Goal: Feedback & Contribution: Leave review/rating

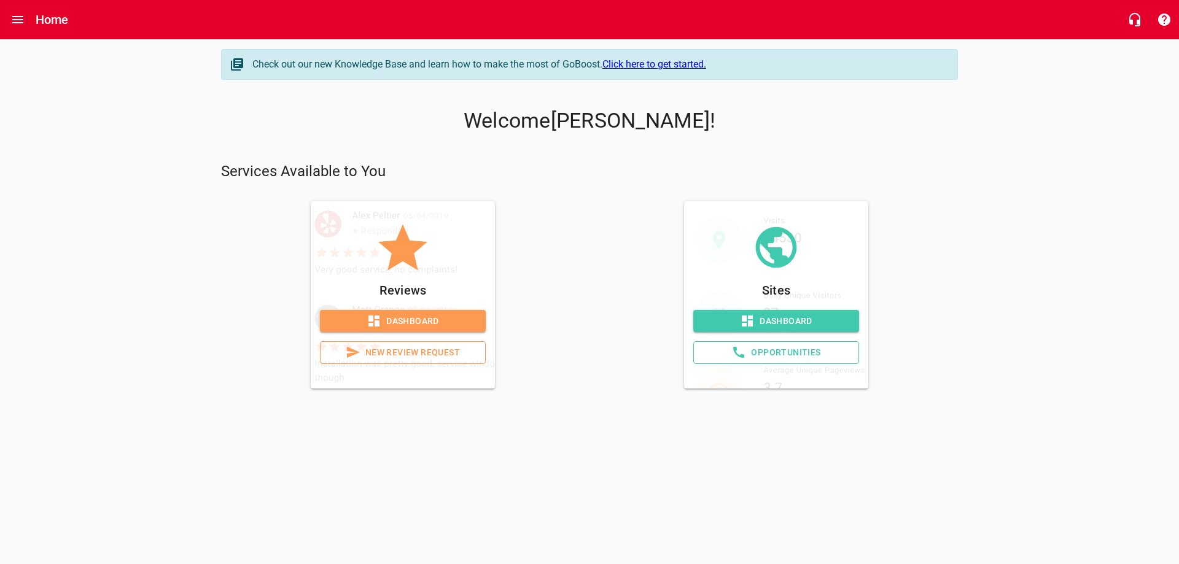
click at [402, 361] on span "New Review Request" at bounding box center [402, 352] width 145 height 15
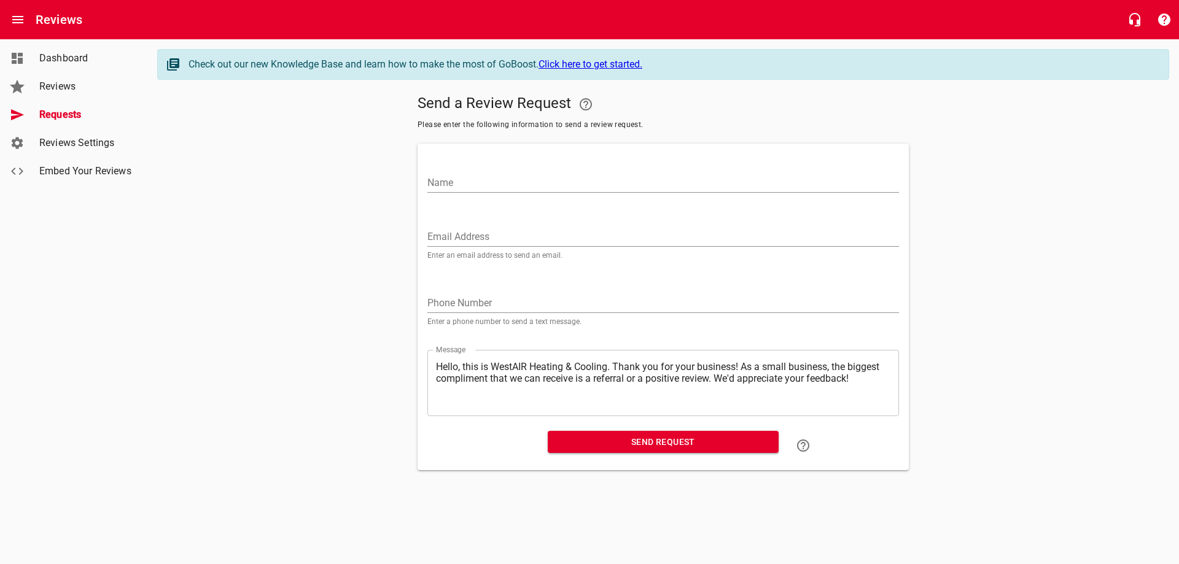
click at [462, 203] on div "Name" at bounding box center [664, 176] width 482 height 54
click at [460, 193] on input "Name" at bounding box center [663, 183] width 472 height 20
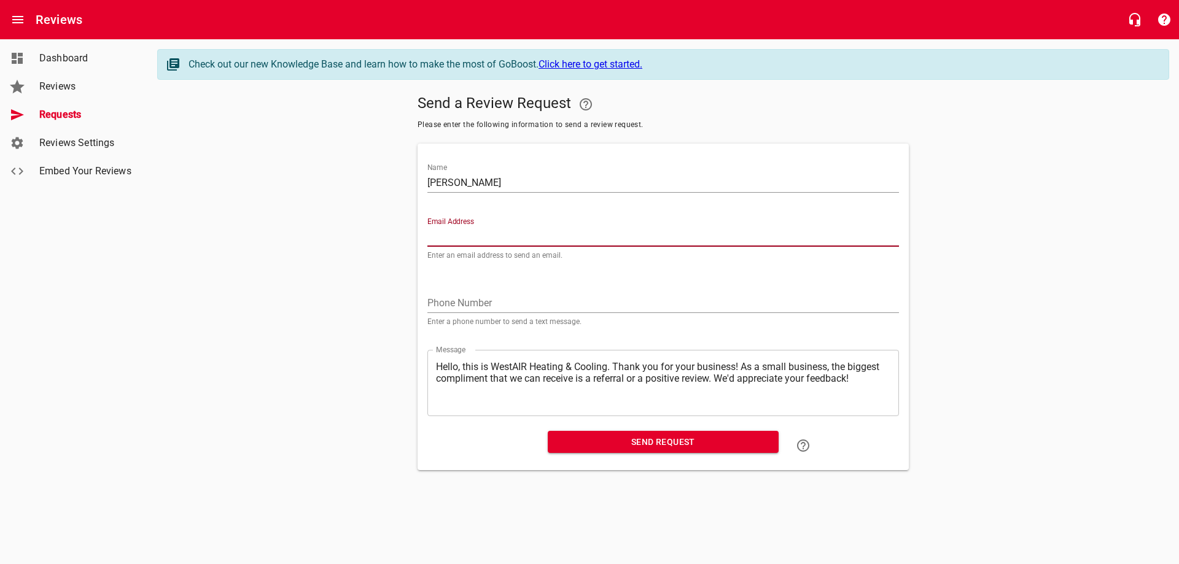
click at [539, 193] on input "[PERSON_NAME]" at bounding box center [663, 183] width 472 height 20
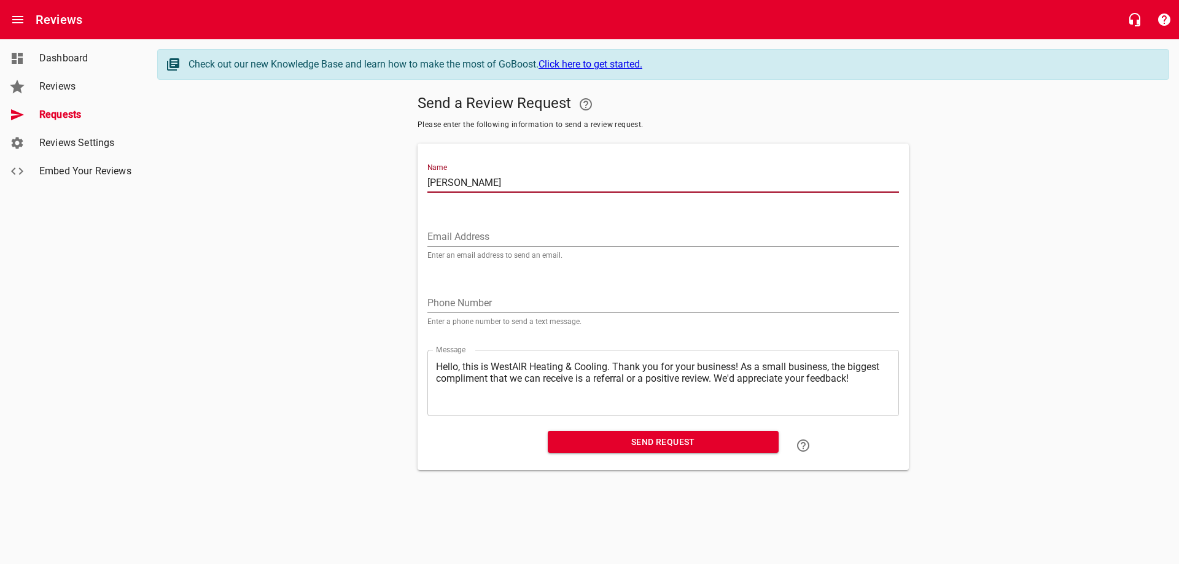
type input "[PERSON_NAME]"
click at [513, 243] on input "Email Address" at bounding box center [663, 237] width 472 height 20
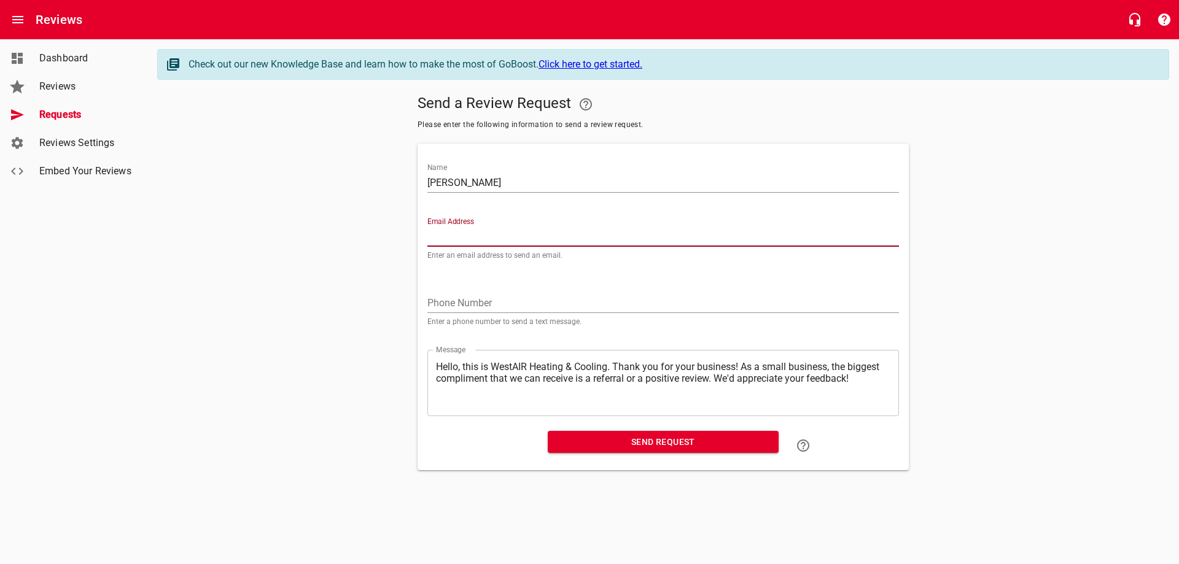
paste input "[EMAIL_ADDRESS][DOMAIN_NAME]"
type input "[EMAIL_ADDRESS][DOMAIN_NAME]"
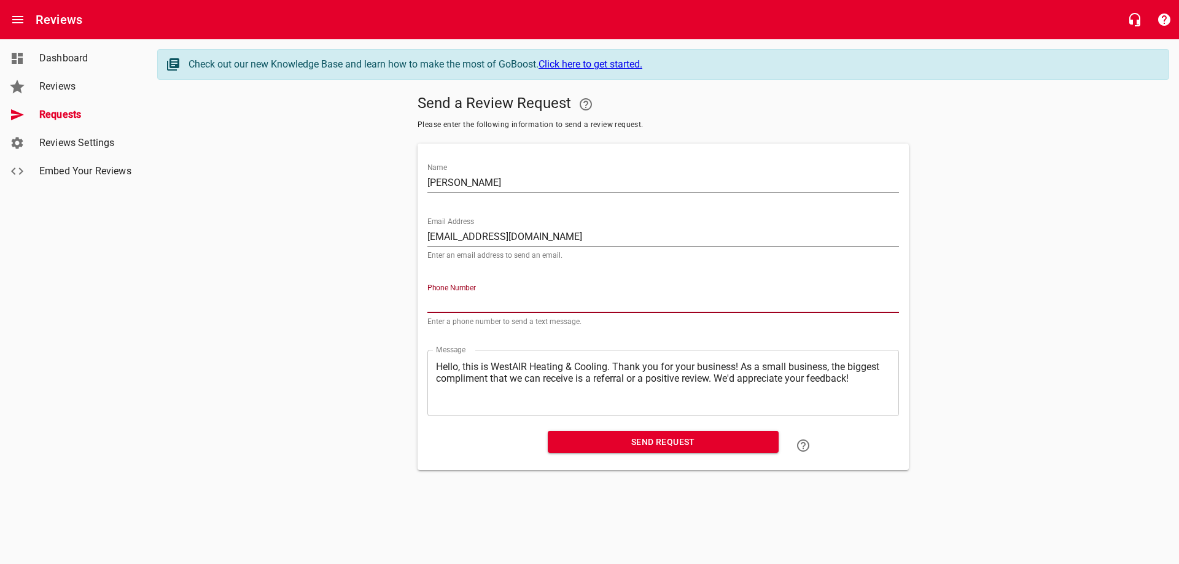
click at [475, 313] on input "tel" at bounding box center [663, 304] width 472 height 20
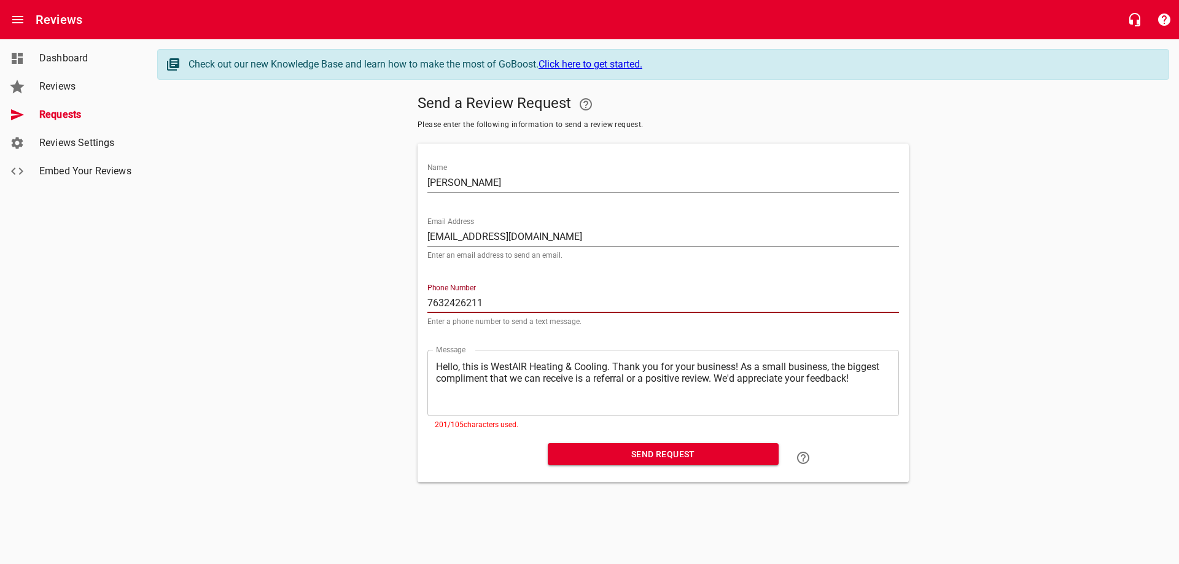
type input "7632426211"
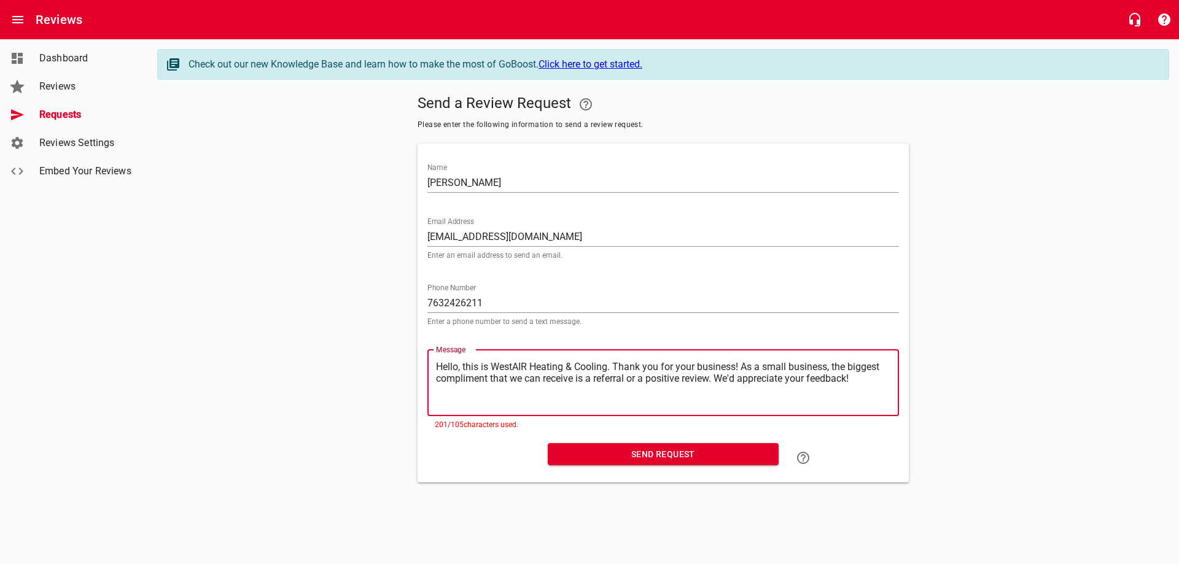
drag, startPoint x: 822, startPoint y: 389, endPoint x: 478, endPoint y: 423, distance: 346.2
click at [478, 405] on textarea "Hello, this is WestAIR Heating & Cooling. Thank you for your business! As a sma…" at bounding box center [663, 383] width 455 height 44
type textarea "Hello, this is WestAIR Heating & Cooling. Thank you for your business! We'd app…"
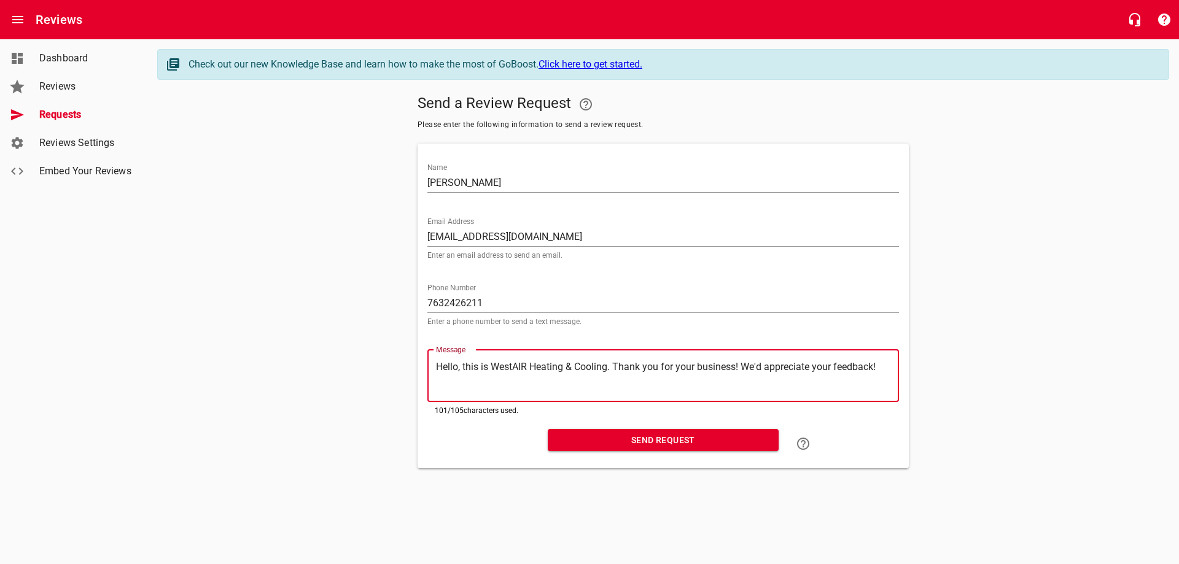
type textarea "Hello, this is WestAIR Heating & Cooling. Thank you for your business! We'd app…"
click at [587, 448] on span "Send Request" at bounding box center [663, 440] width 211 height 15
